Goal: Book appointment/travel/reservation

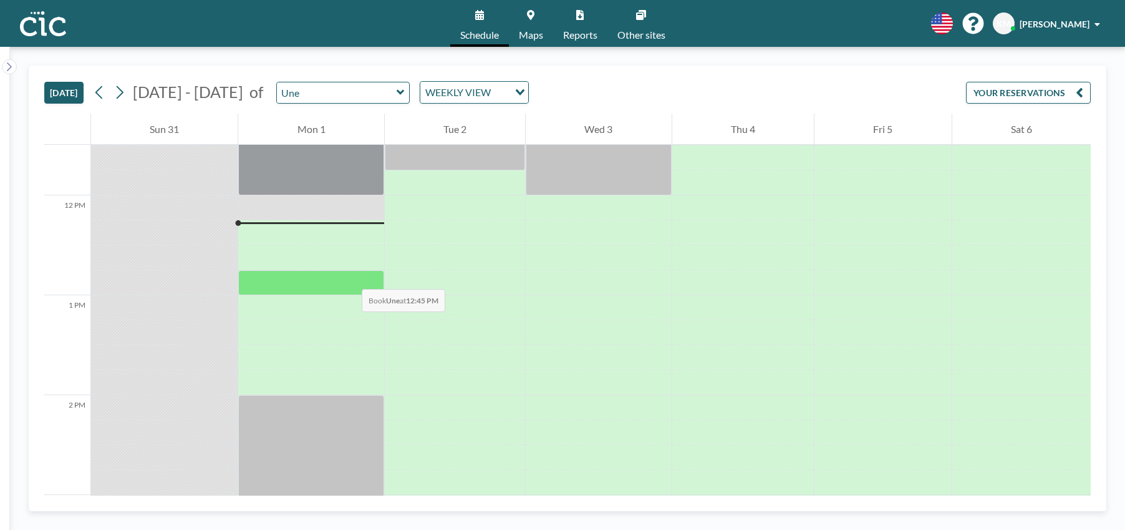
scroll to position [1145, 0]
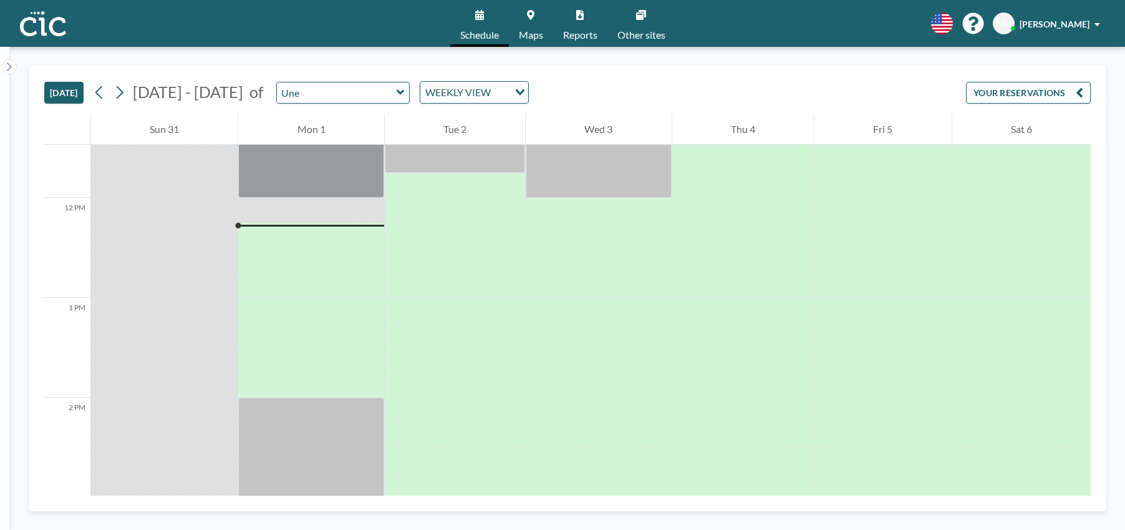
click at [523, 27] on link "Maps" at bounding box center [531, 23] width 44 height 47
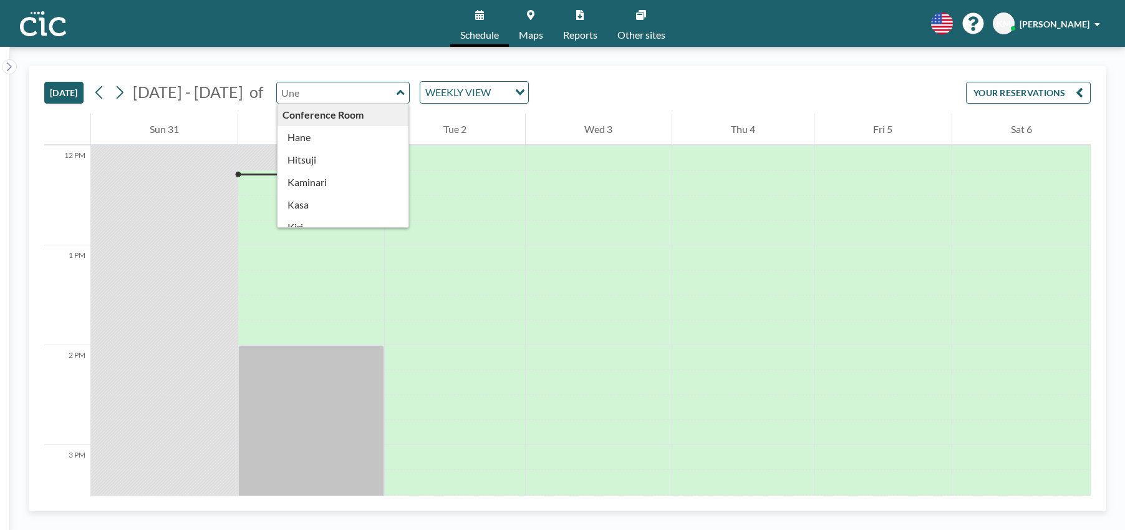
scroll to position [1198, 0]
click at [318, 98] on input "text" at bounding box center [337, 92] width 120 height 21
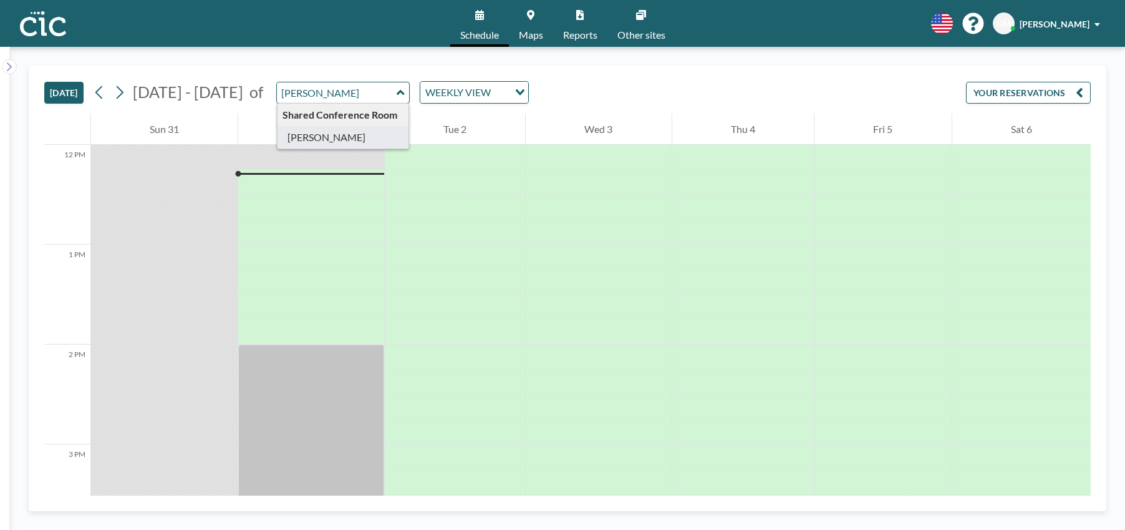
type input "[PERSON_NAME]"
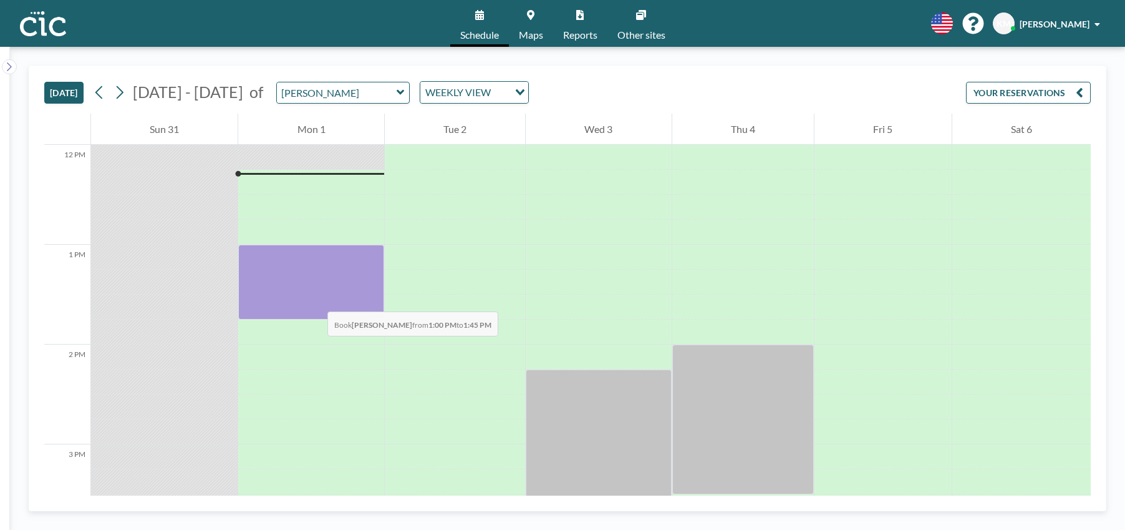
drag, startPoint x: 319, startPoint y: 258, endPoint x: 315, endPoint y: 299, distance: 40.8
click at [315, 299] on div at bounding box center [310, 282] width 145 height 75
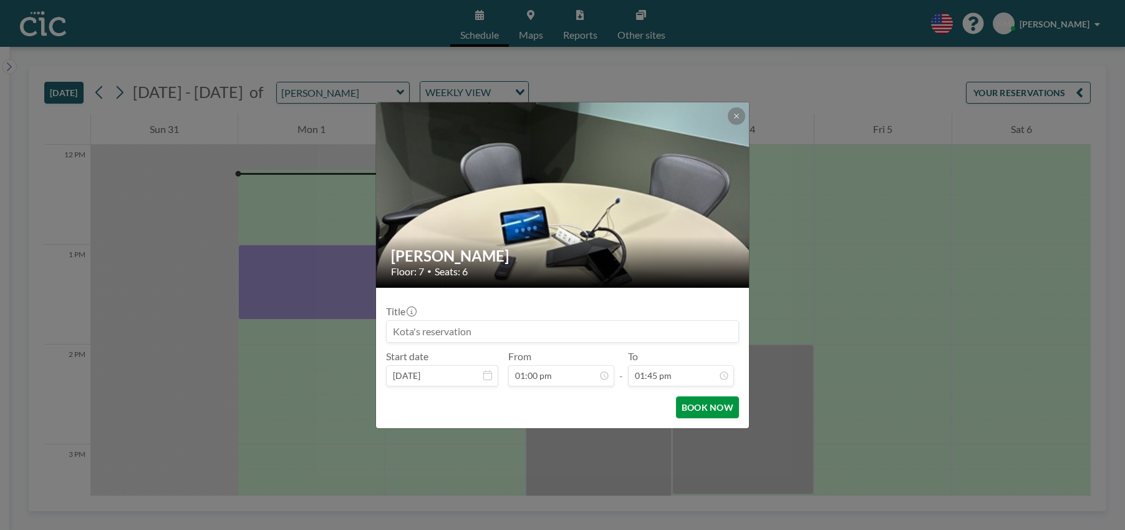
click at [697, 400] on button "BOOK NOW" at bounding box center [707, 407] width 63 height 22
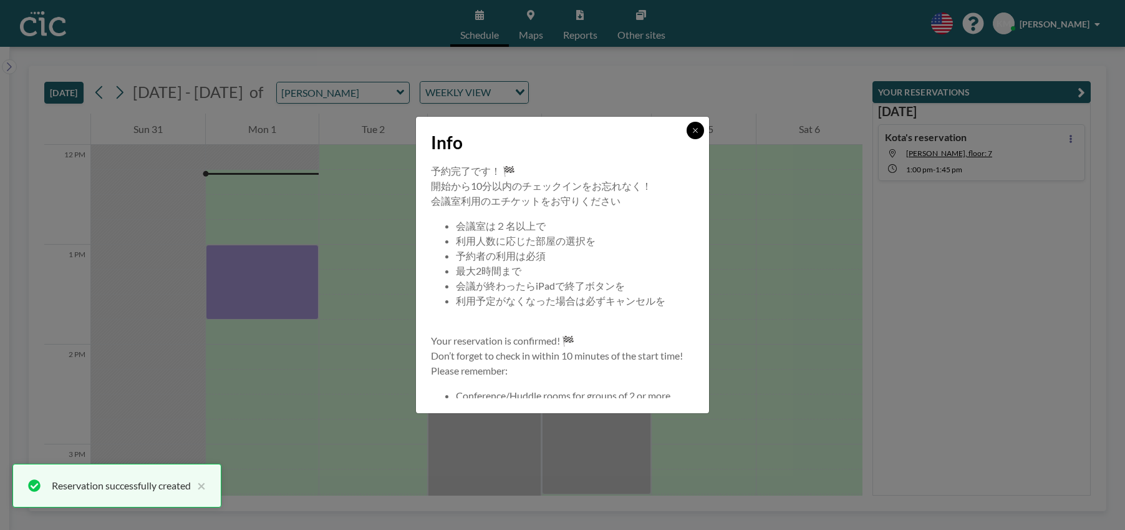
click at [699, 133] on button at bounding box center [695, 130] width 17 height 17
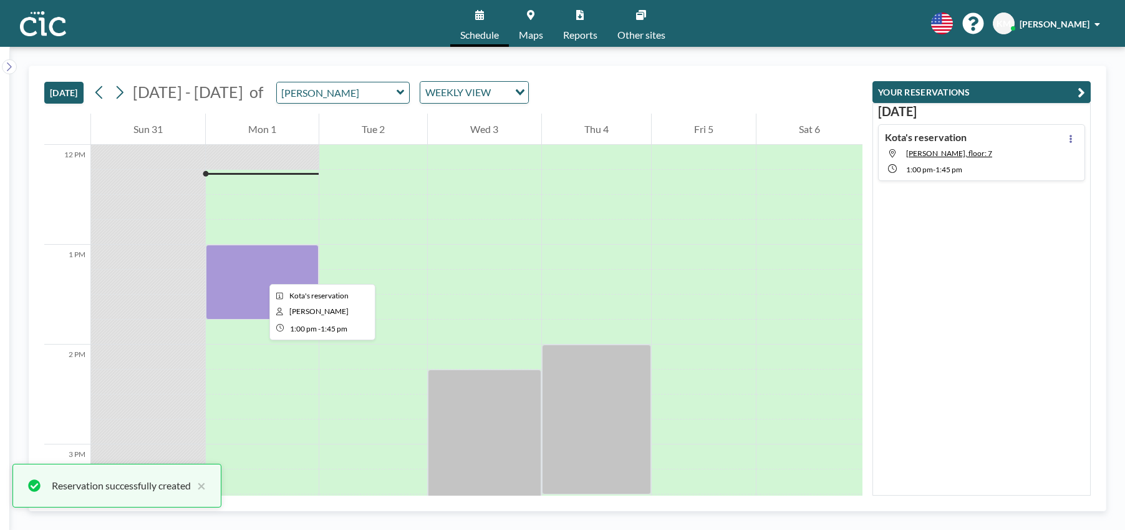
click at [259, 273] on div at bounding box center [262, 282] width 113 height 75
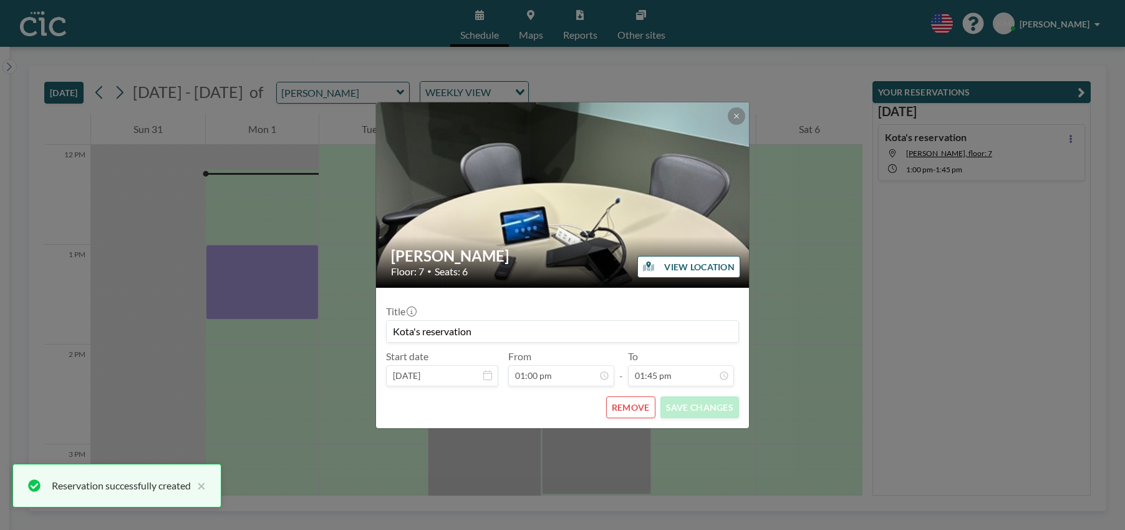
scroll to position [1221, 0]
click at [622, 409] on button "REMOVE" at bounding box center [630, 407] width 49 height 22
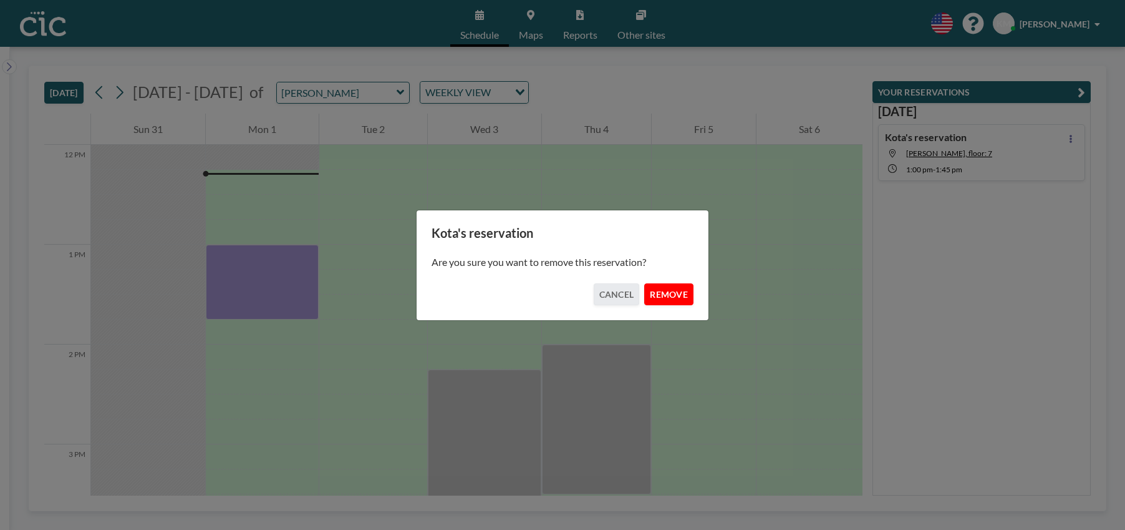
click at [669, 296] on button "REMOVE" at bounding box center [668, 294] width 49 height 22
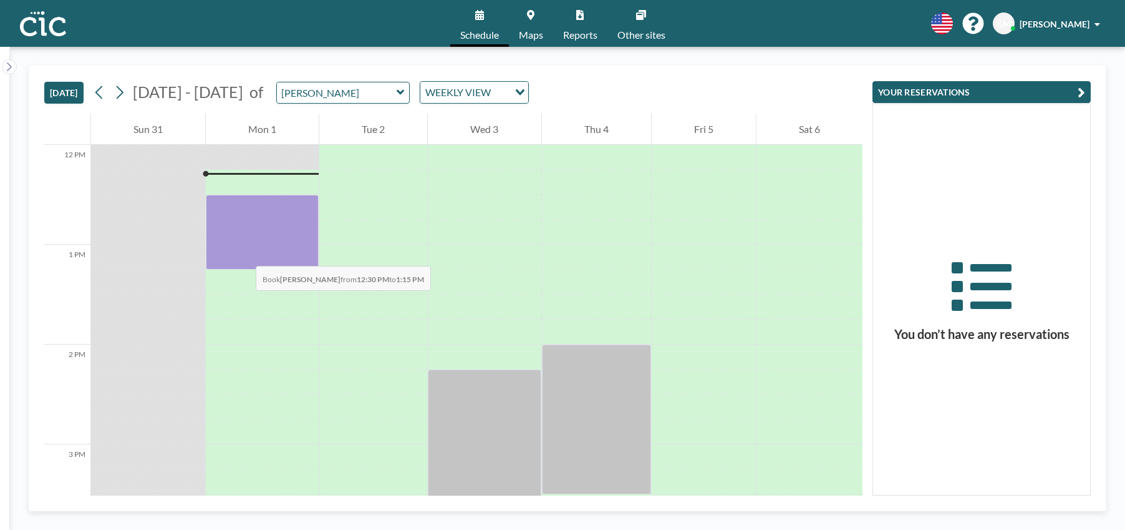
drag, startPoint x: 243, startPoint y: 211, endPoint x: 243, endPoint y: 253, distance: 41.2
click at [243, 253] on div at bounding box center [262, 232] width 113 height 75
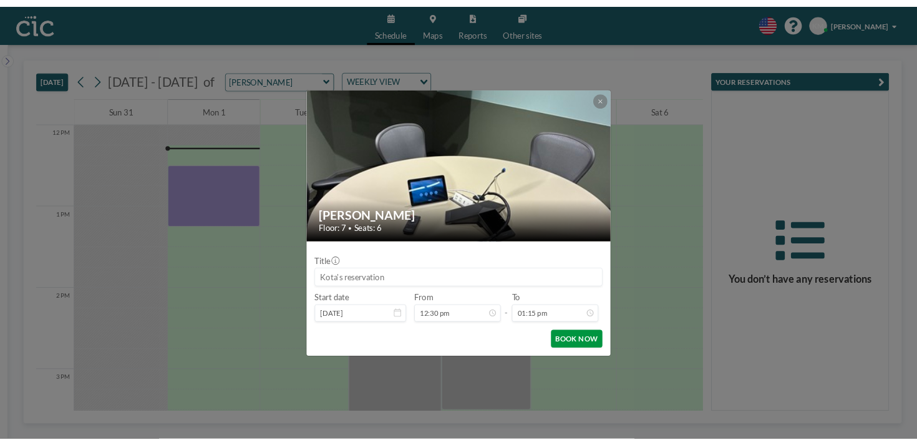
scroll to position [0, 0]
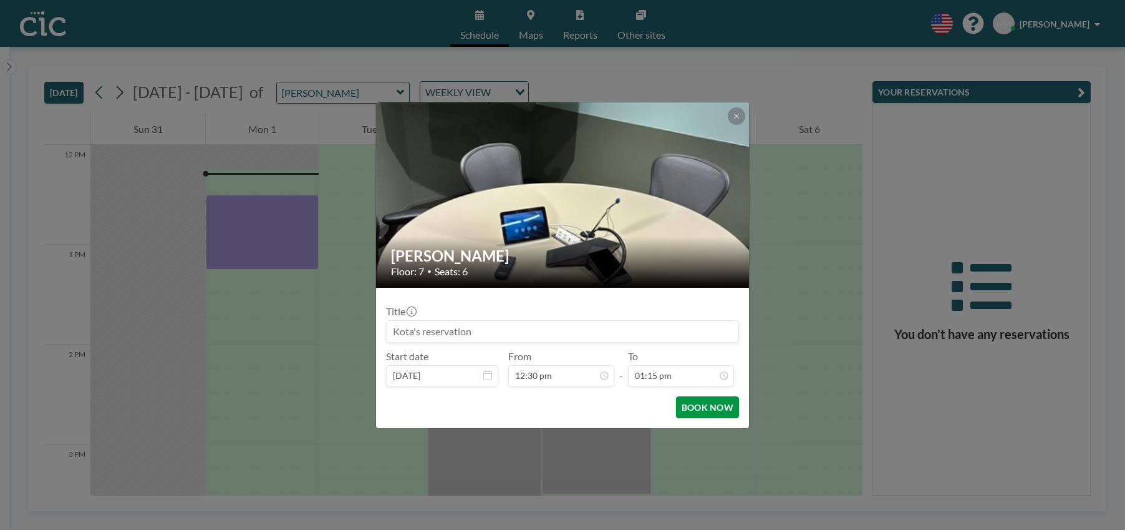
click at [711, 407] on button "BOOK NOW" at bounding box center [707, 407] width 63 height 22
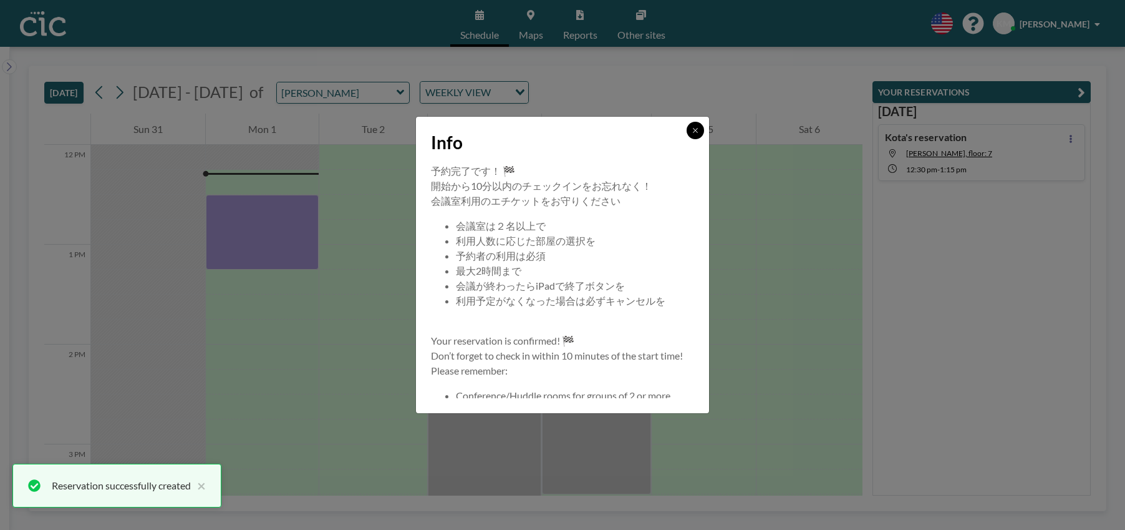
click at [692, 128] on icon at bounding box center [695, 130] width 7 height 7
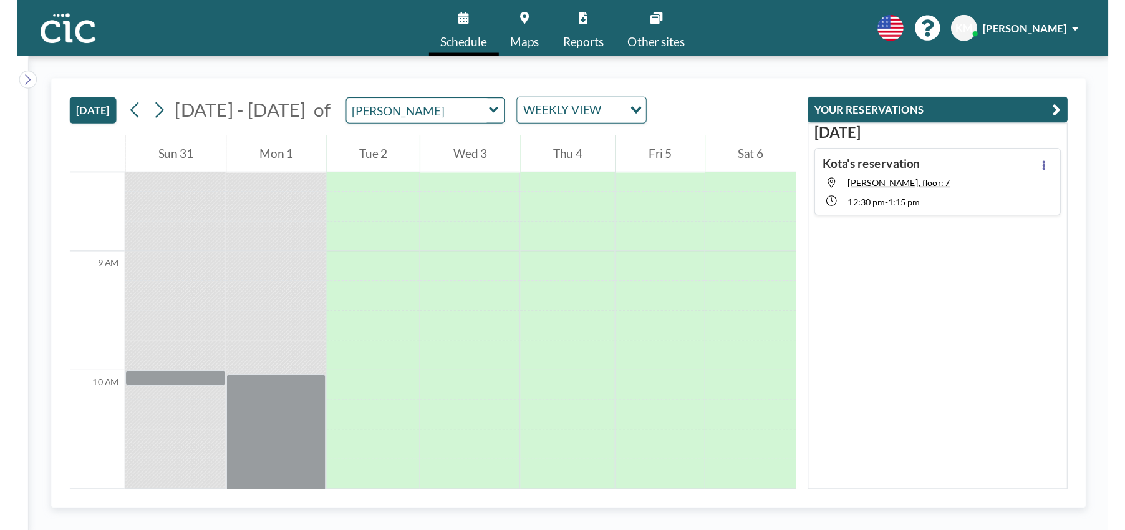
scroll to position [856, 0]
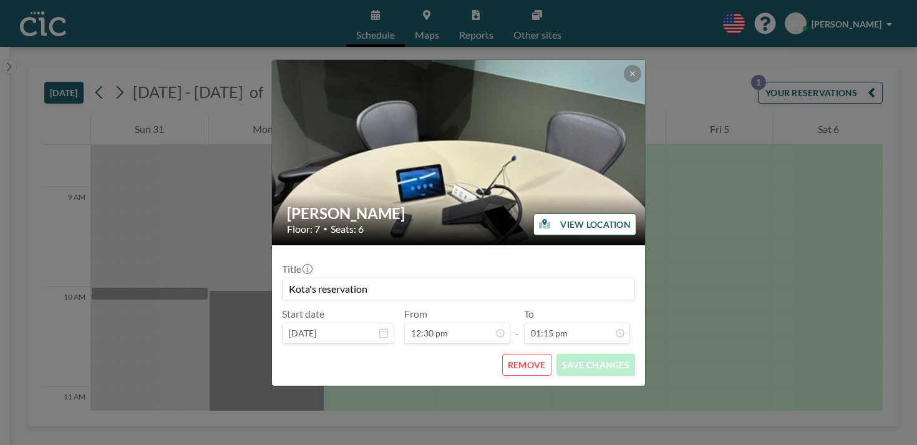
click at [730, 265] on div "Yuki Floor: 7 • Seats: 6 VIEW LOCATION Title Kota's reservation Start date [DAT…" at bounding box center [458, 222] width 917 height 445
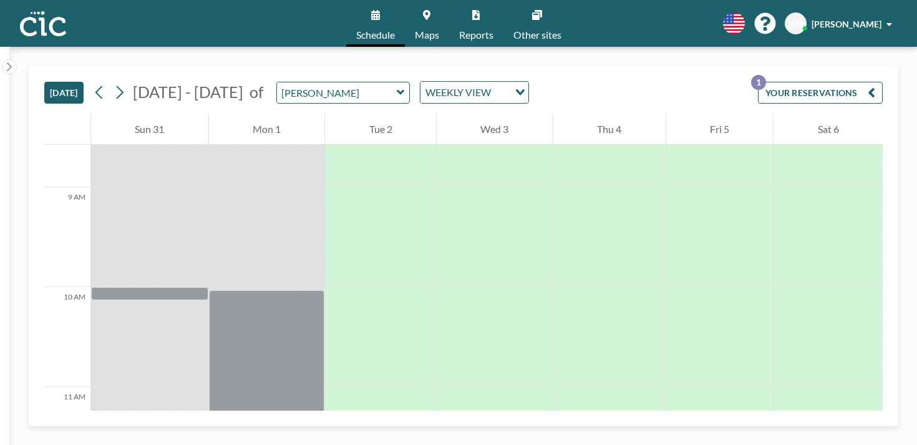
drag, startPoint x: 6, startPoint y: 187, endPoint x: 39, endPoint y: 185, distance: 32.5
click at [44, 185] on div "[DATE] [DATE] - [DATE] of Yuki WEEKLY VIEW Loading... YOUR RESERVATIONS 1 12 AM…" at bounding box center [458, 246] width 917 height 398
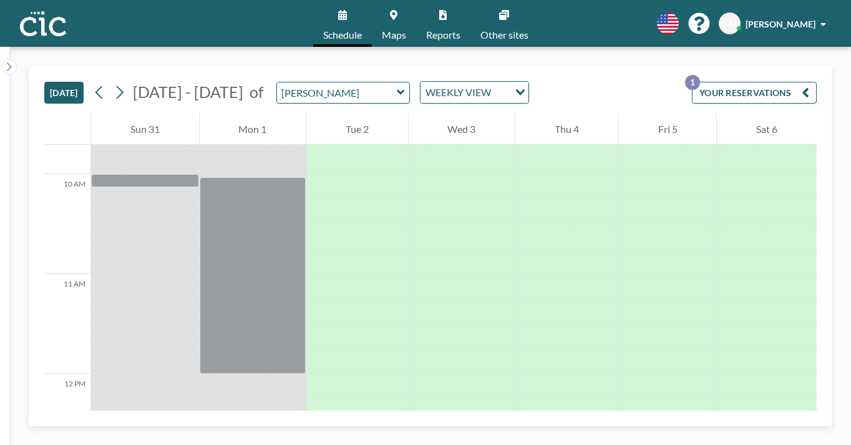
scroll to position [955, 0]
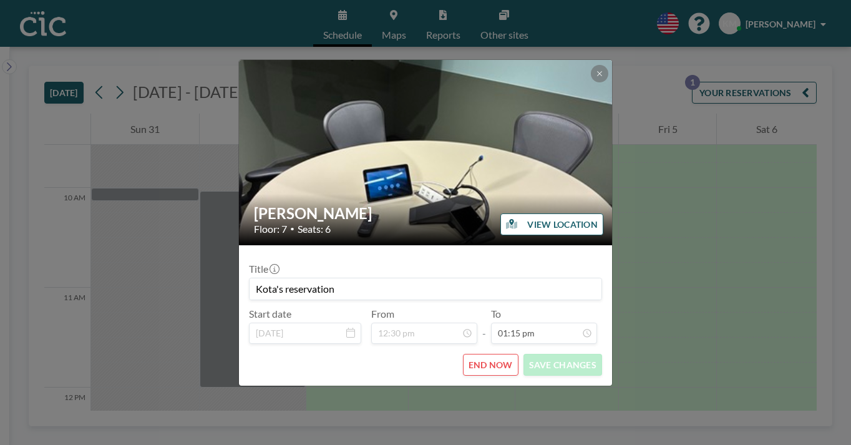
scroll to position [1055, 0]
click at [591, 82] on button at bounding box center [599, 73] width 17 height 17
